Goal: Find specific page/section: Find specific page/section

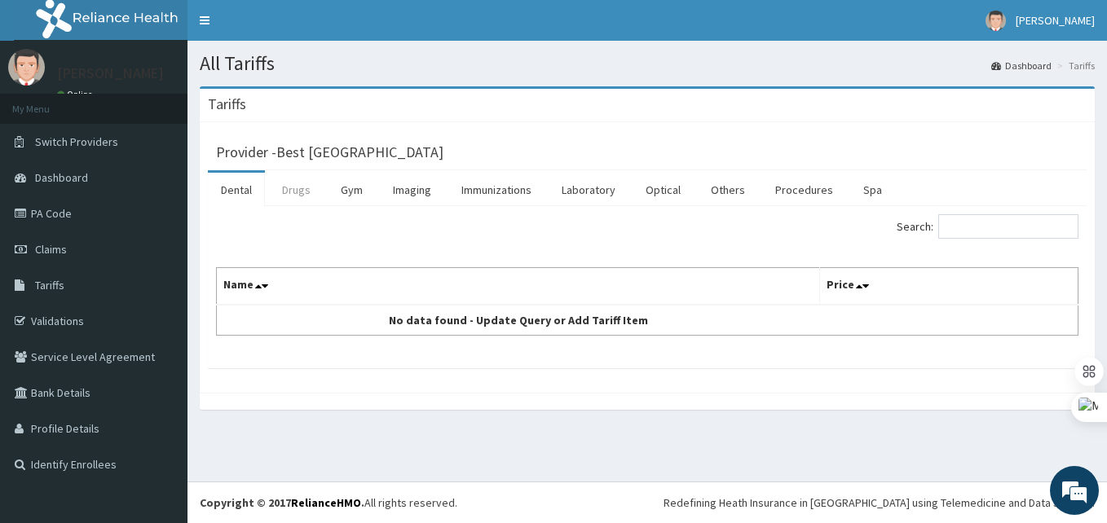
click at [292, 185] on link "Drugs" at bounding box center [296, 190] width 55 height 34
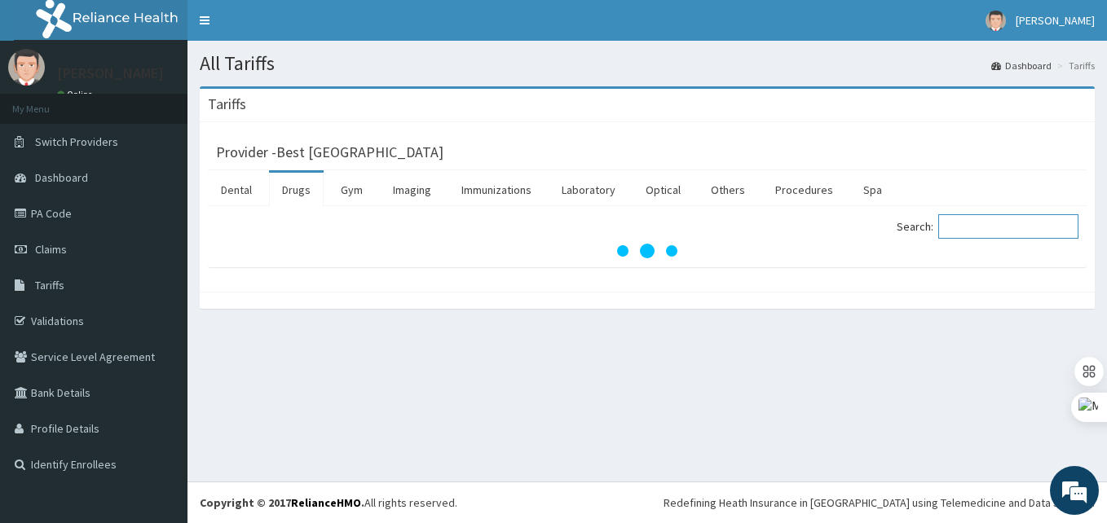
click at [974, 234] on input "Search:" at bounding box center [1008, 226] width 140 height 24
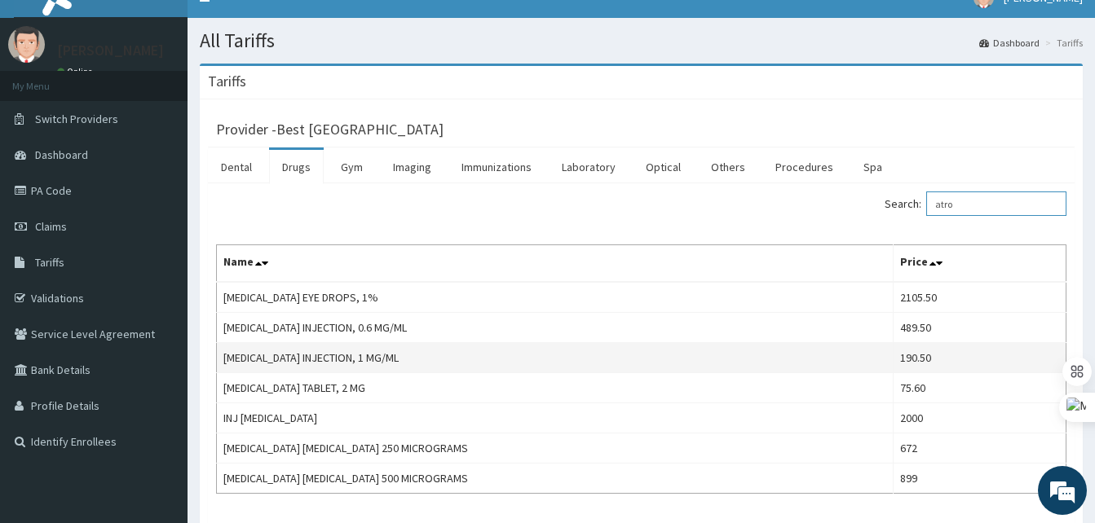
scroll to position [22, 0]
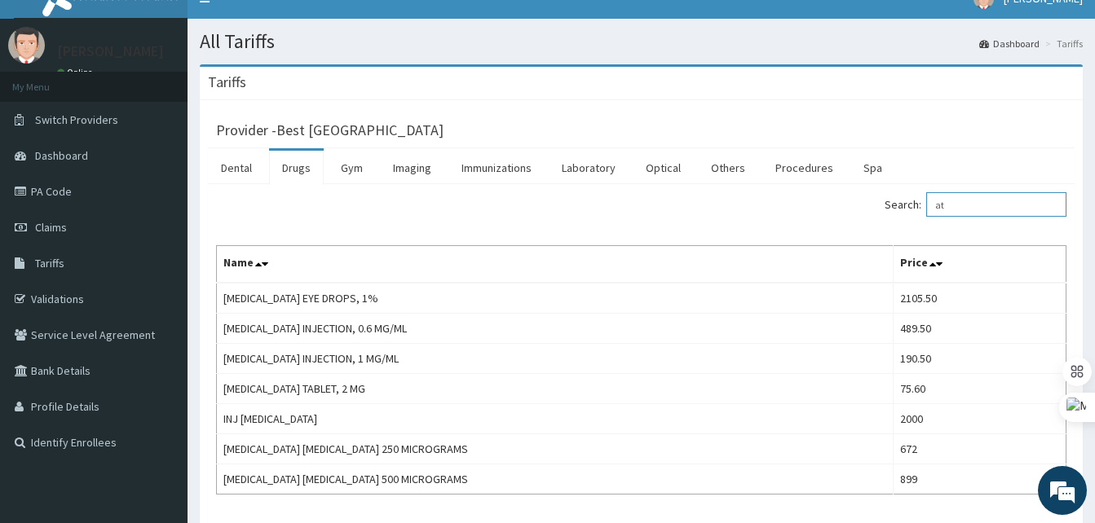
type input "a"
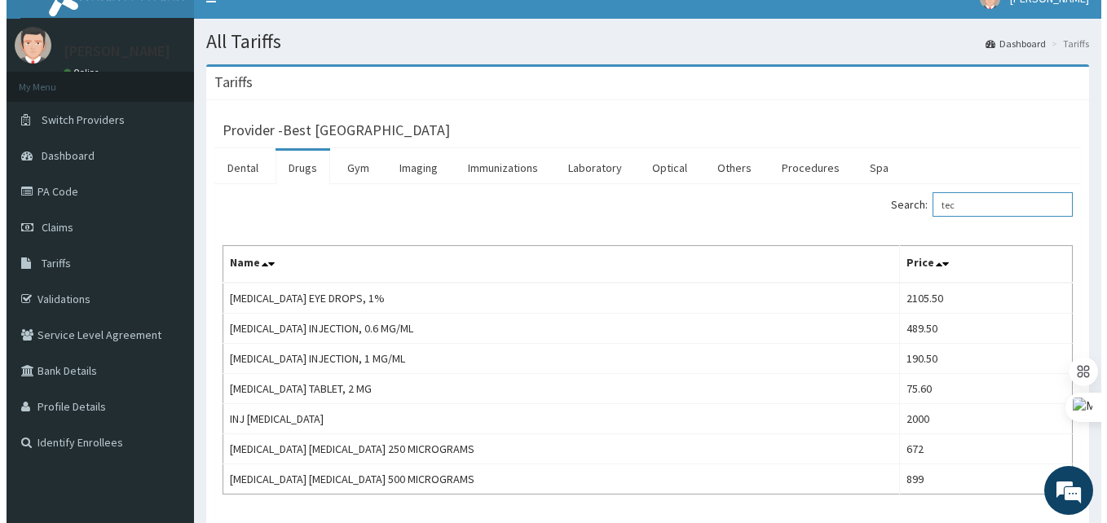
scroll to position [0, 0]
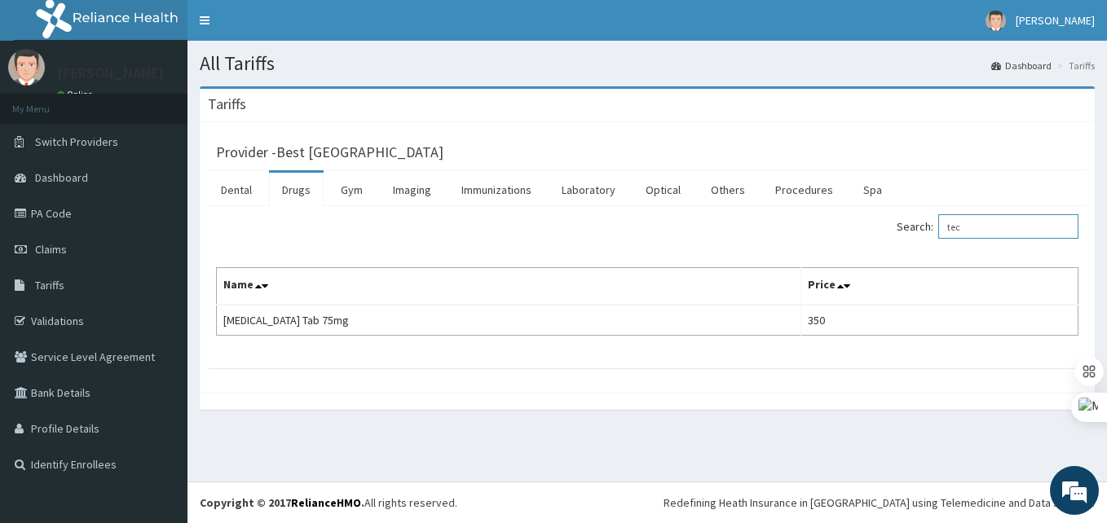
type input "tec"
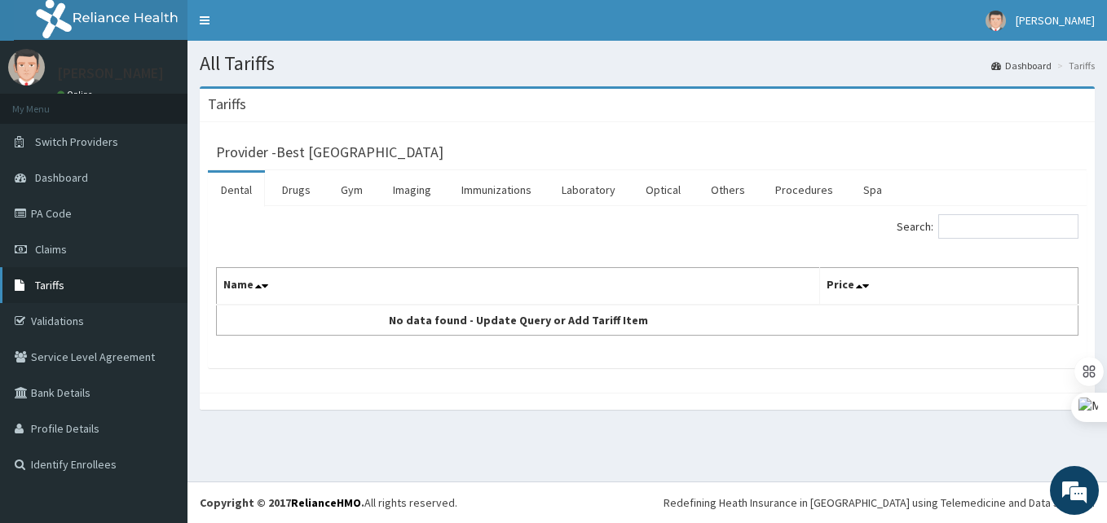
click at [38, 280] on span "Tariffs" at bounding box center [49, 285] width 29 height 15
